Goal: Navigation & Orientation: Find specific page/section

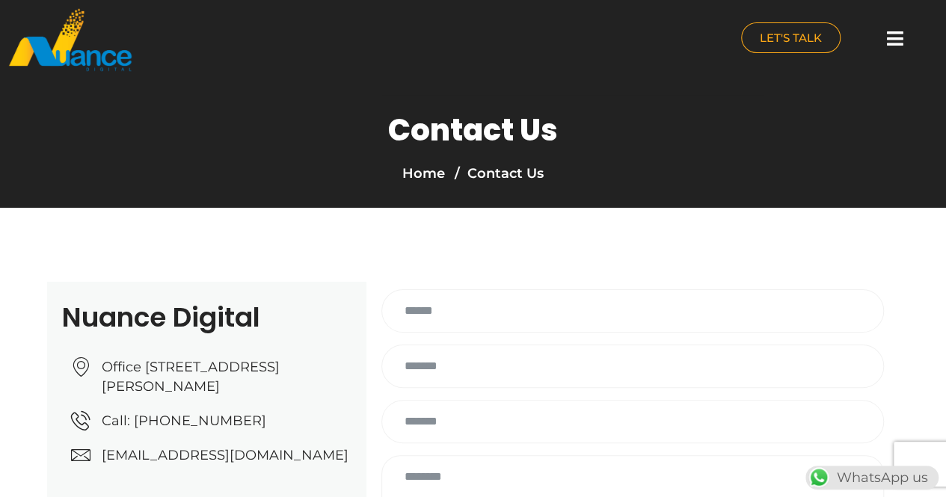
click at [491, 184] on ol "Home Contact Us" at bounding box center [472, 173] width 165 height 39
